Goal: Entertainment & Leisure: Browse casually

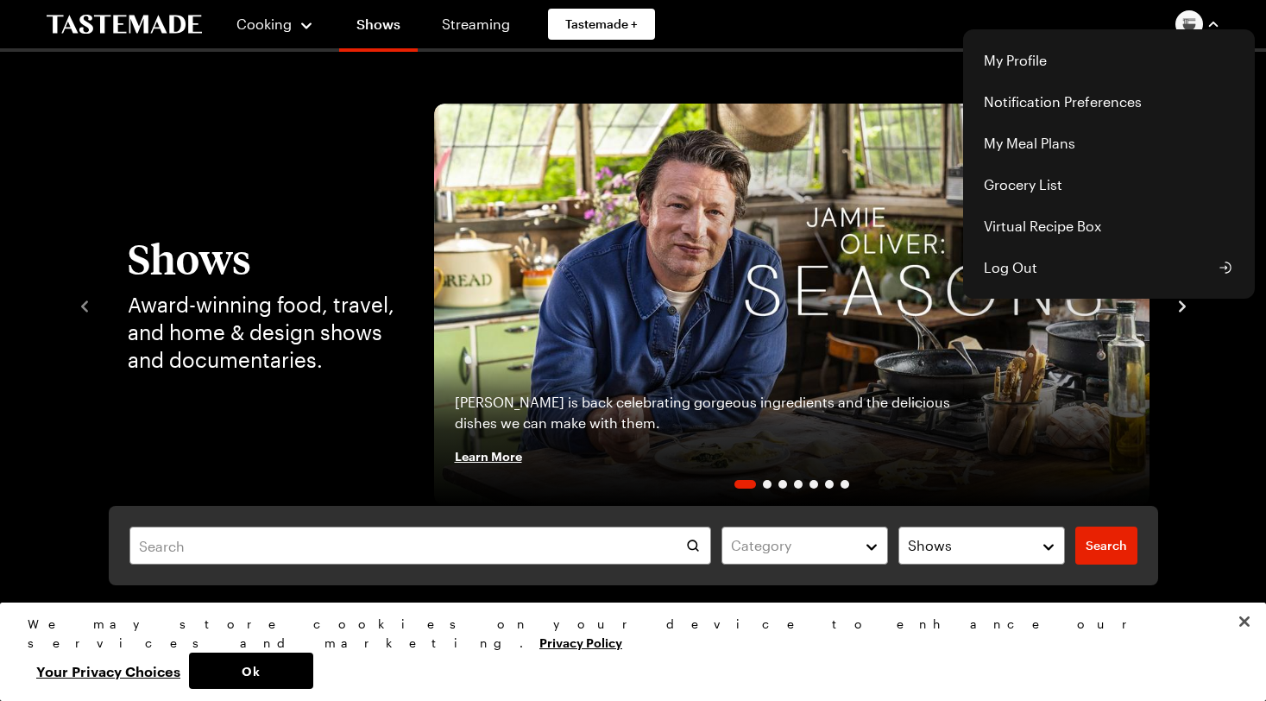
click at [609, 14] on div "Cooking Shows Streaming Tastemade + My Profile Notification Preferences My Meal…" at bounding box center [633, 24] width 1243 height 48
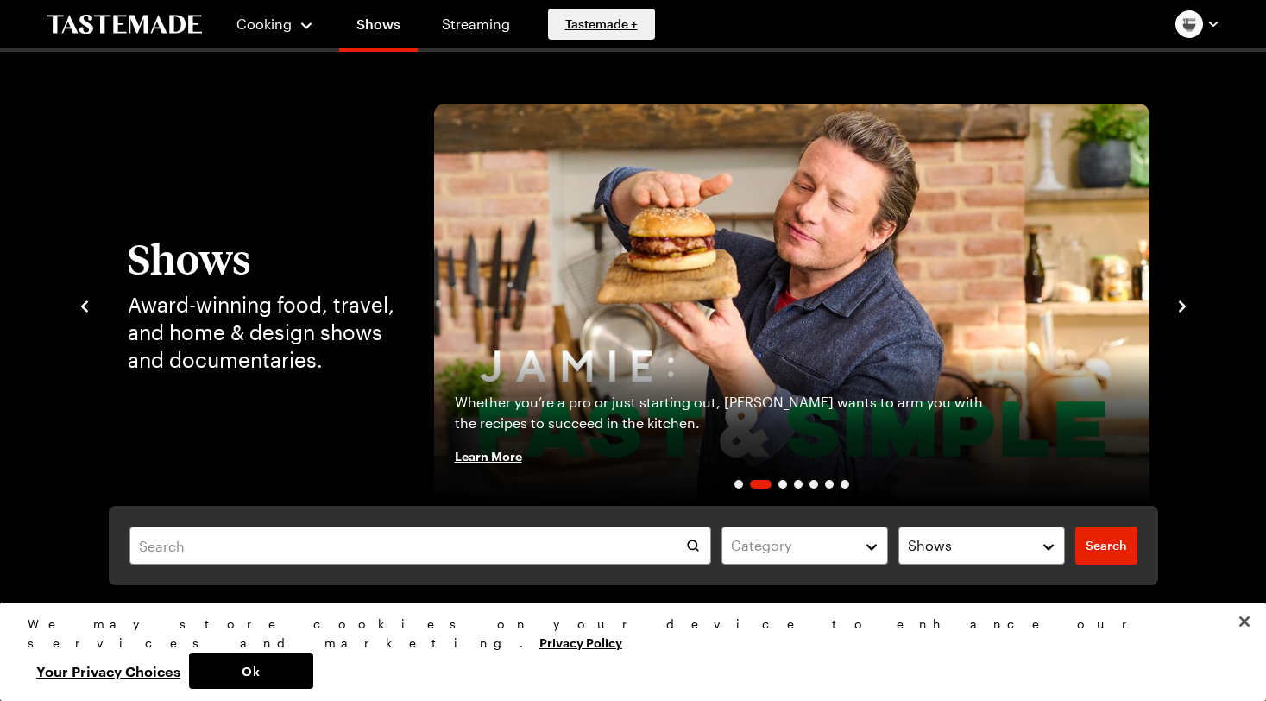
click at [600, 25] on span "Tastemade +" at bounding box center [601, 24] width 72 height 17
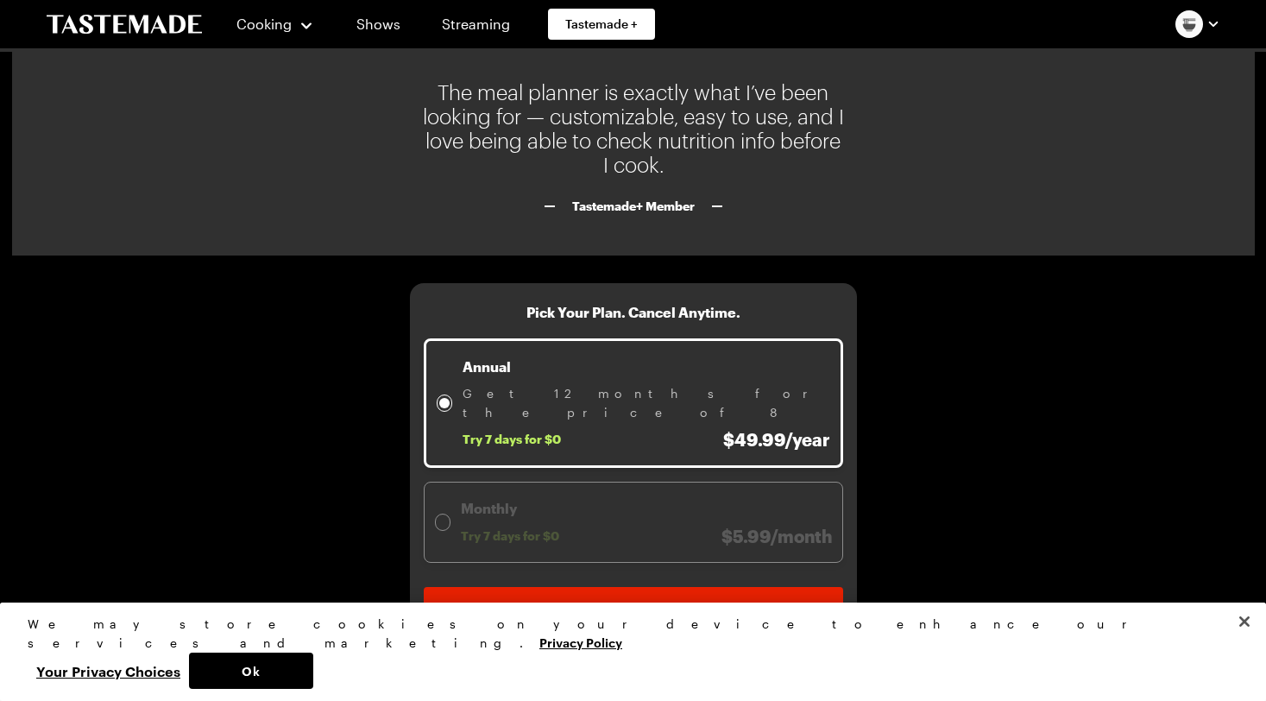
scroll to position [1954, 0]
click at [313, 664] on button "Ok" at bounding box center [251, 670] width 124 height 36
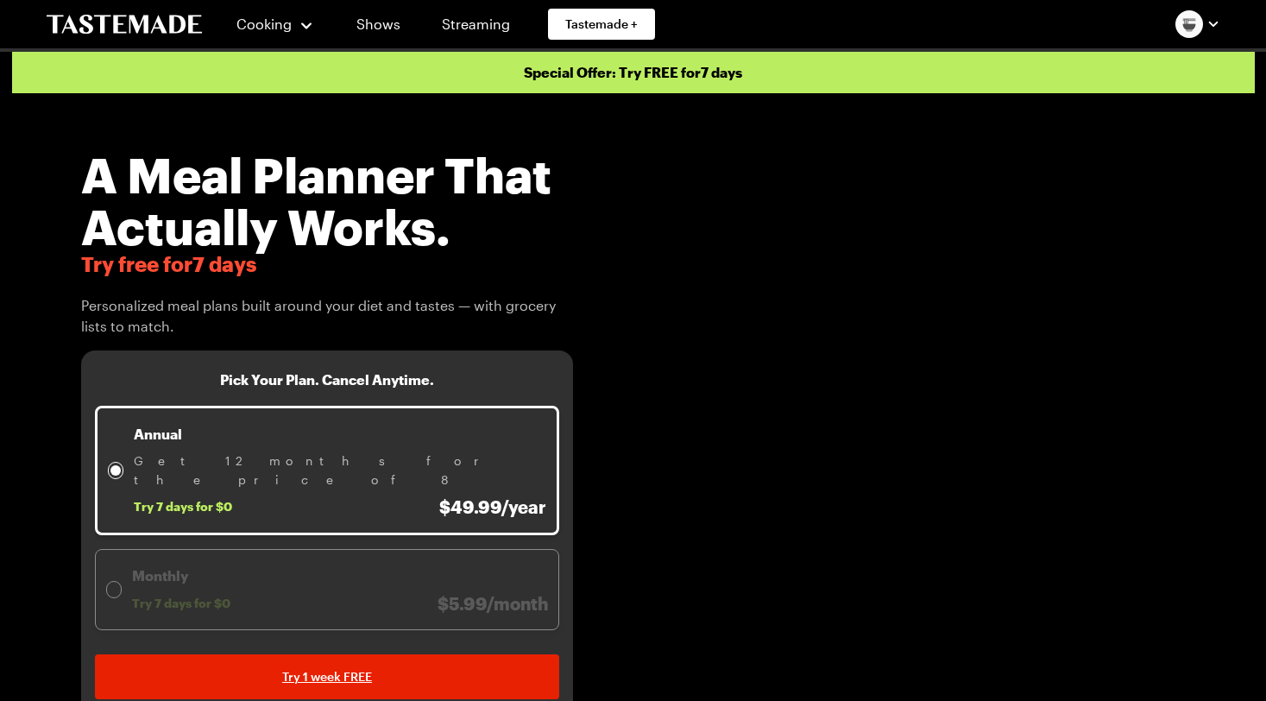
scroll to position [0, 0]
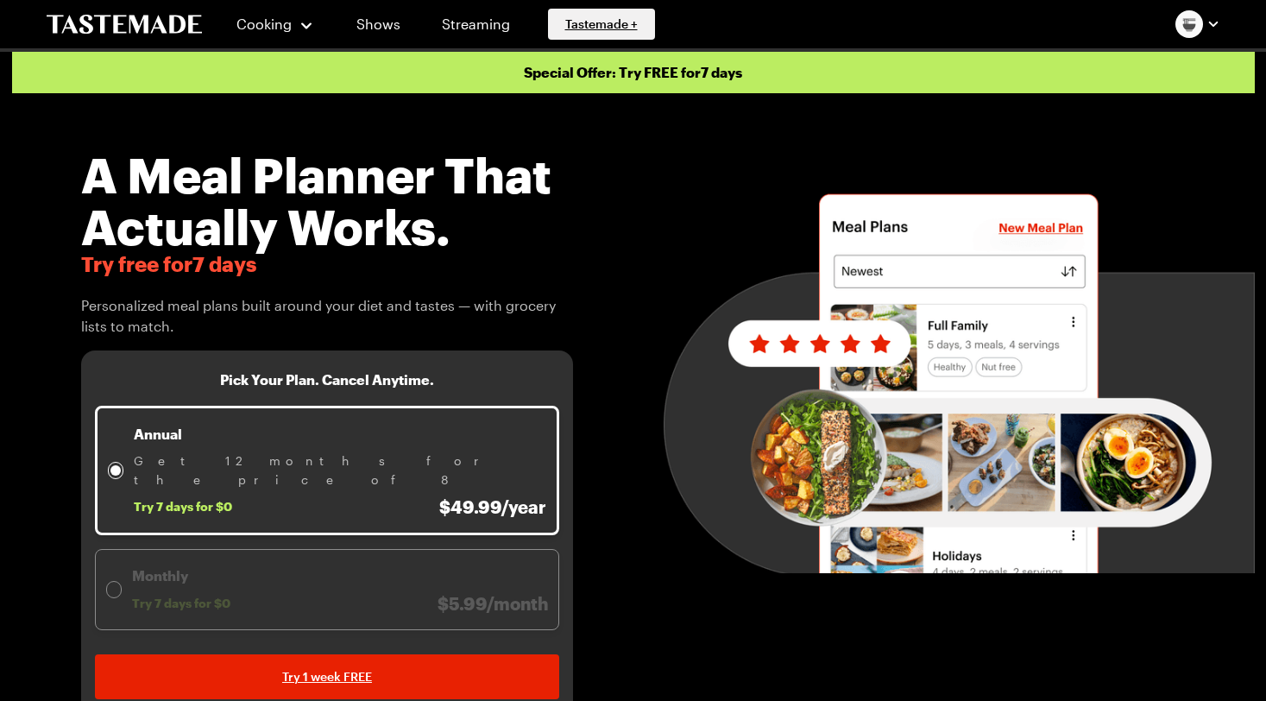
click at [625, 28] on span "Tastemade +" at bounding box center [601, 24] width 72 height 17
click at [602, 23] on span "Tastemade +" at bounding box center [601, 24] width 72 height 17
click at [382, 25] on link "Shows" at bounding box center [378, 24] width 79 height 48
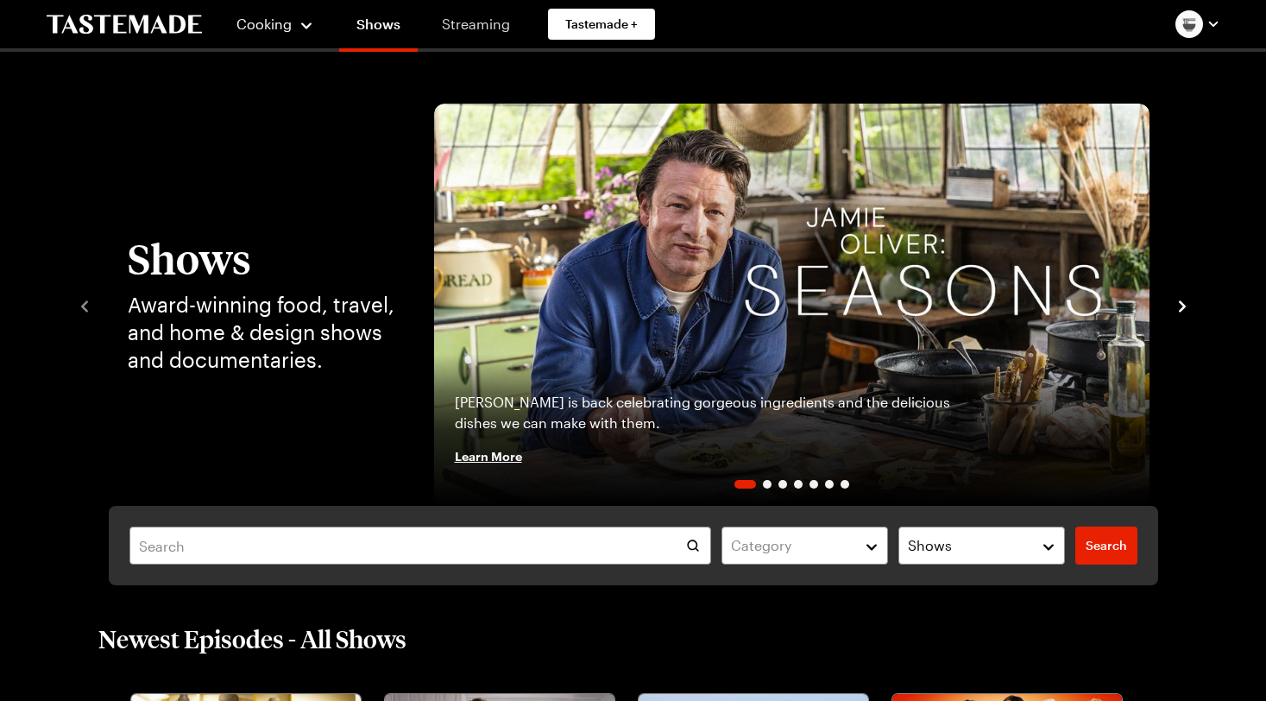
click at [479, 25] on link "Streaming" at bounding box center [476, 24] width 103 height 48
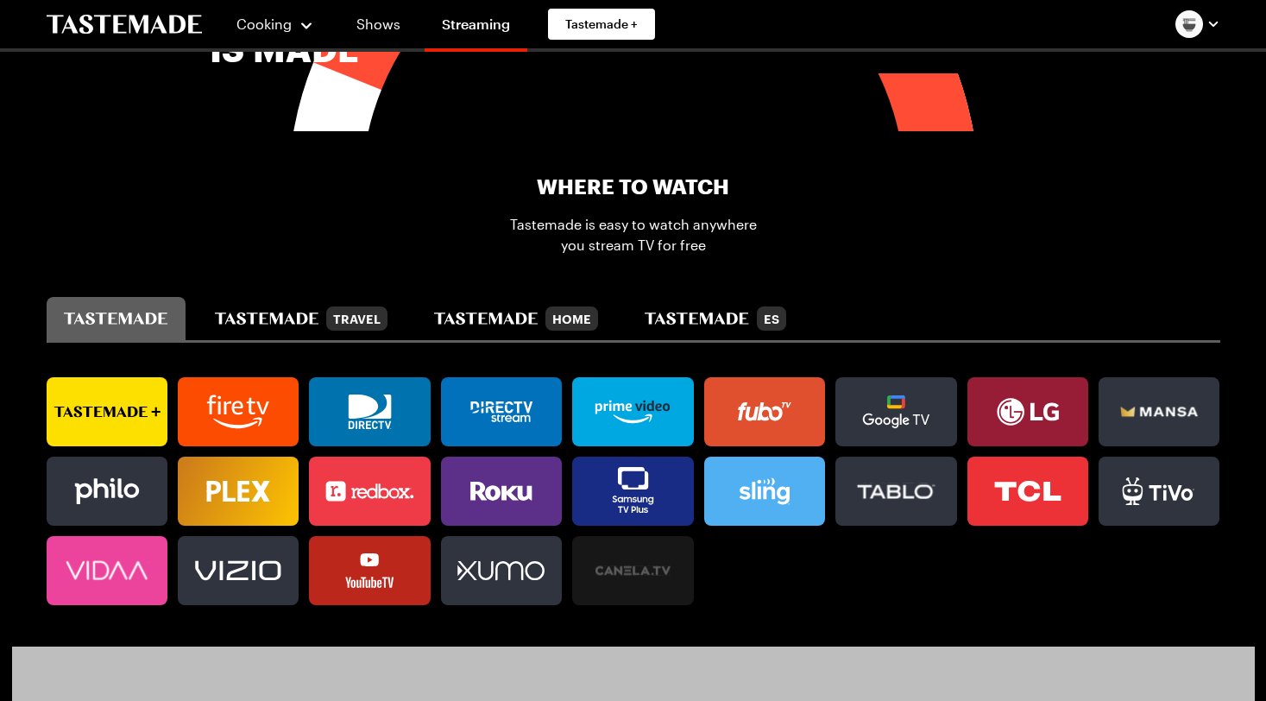
scroll to position [944, 0]
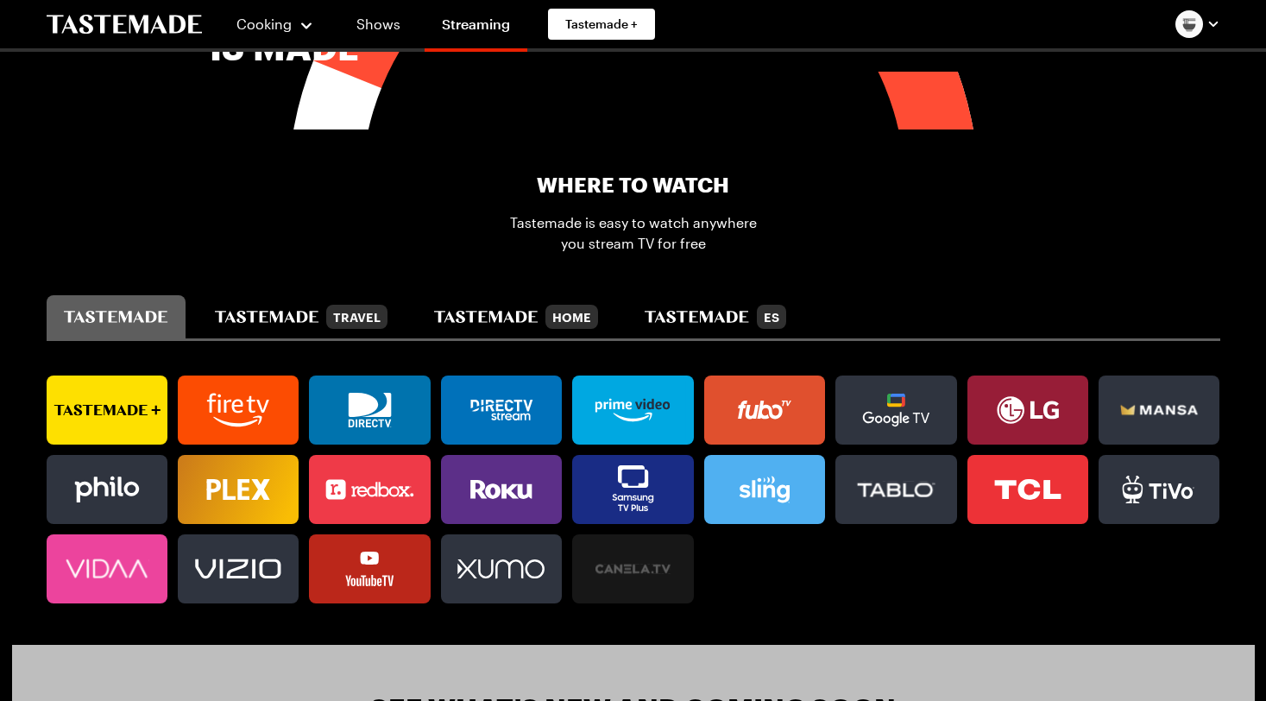
click at [113, 410] on icon at bounding box center [83, 410] width 61 height 10
